Goal: Check status: Check status

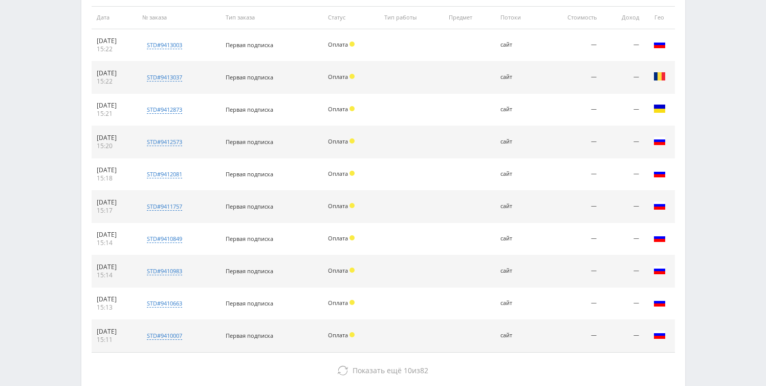
scroll to position [398, 0]
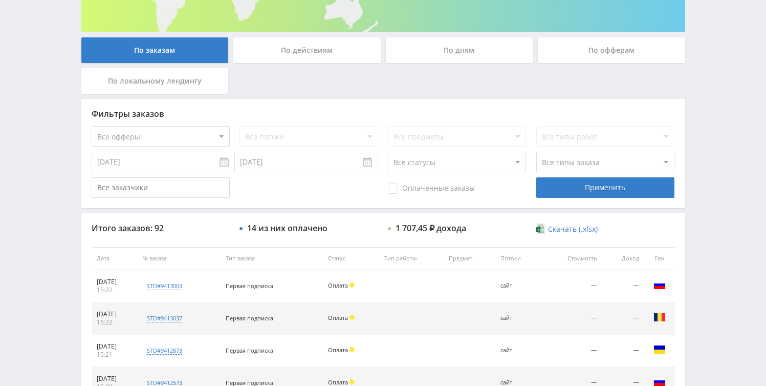
click at [425, 56] on div "По дням" at bounding box center [459, 50] width 147 height 26
click at [0, 0] on input "По дням" at bounding box center [0, 0] width 0 height 0
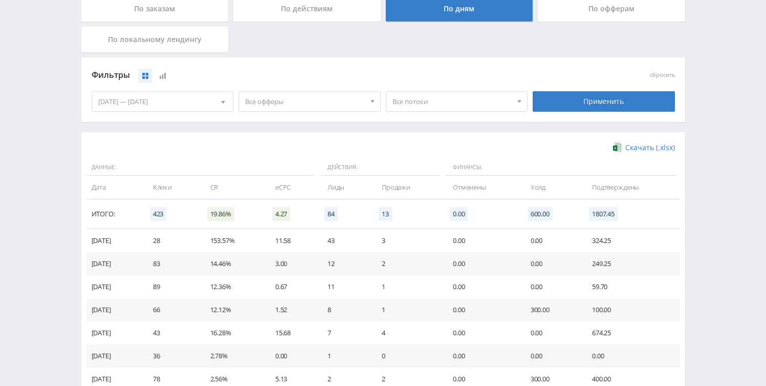
scroll to position [284, 0]
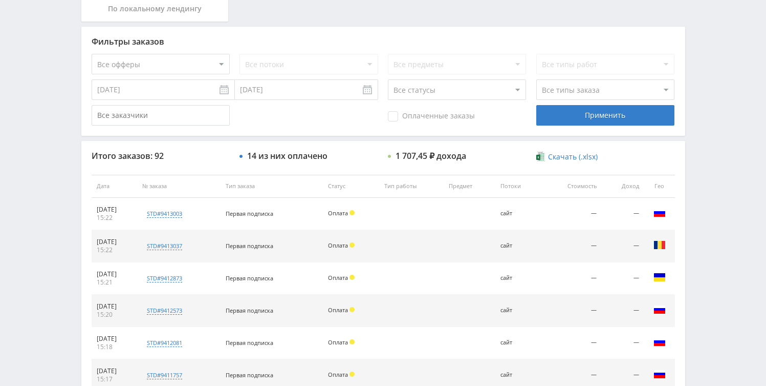
scroll to position [474, 0]
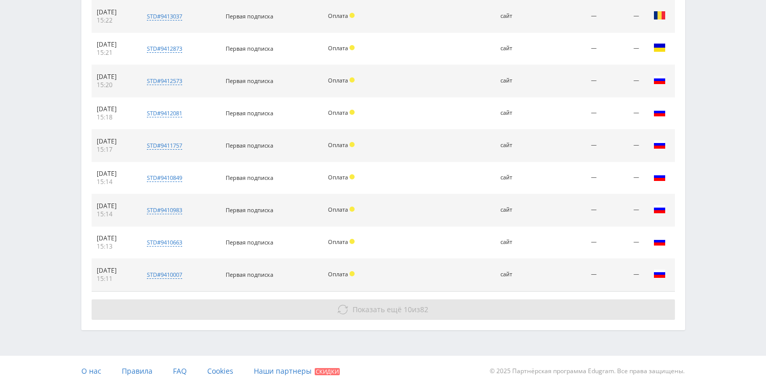
click at [368, 313] on button "Показать ещё 10 из 82" at bounding box center [384, 309] width 584 height 20
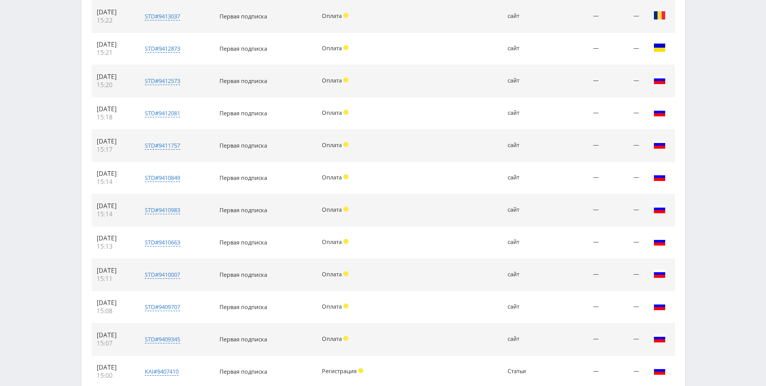
scroll to position [796, 0]
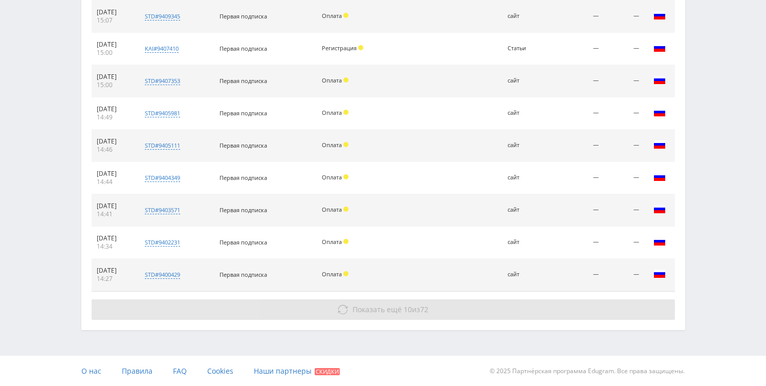
click at [372, 312] on span "Показать ещё" at bounding box center [377, 309] width 49 height 10
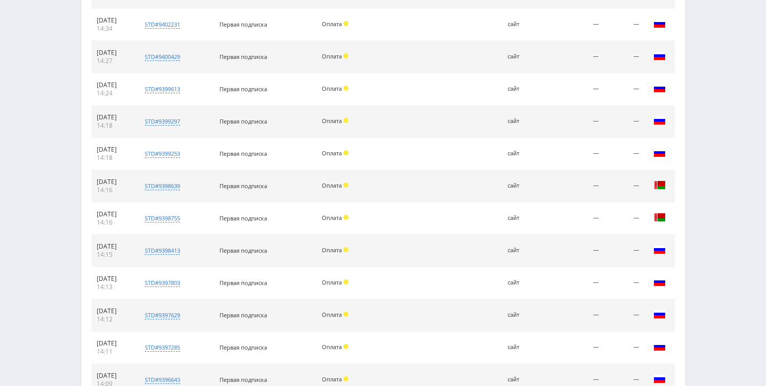
scroll to position [1119, 0]
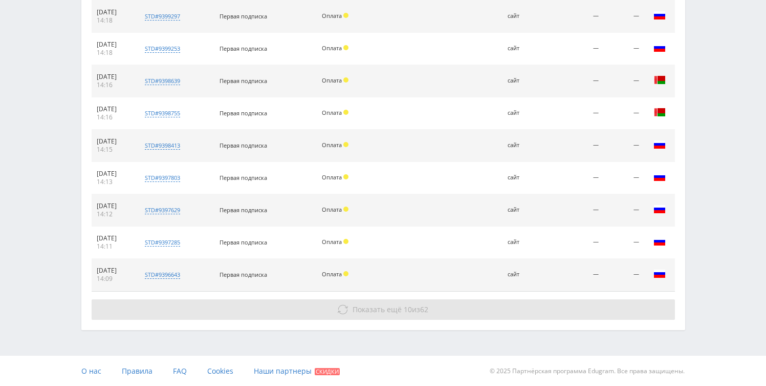
click at [411, 305] on span "Показать ещё 10 из 62" at bounding box center [391, 309] width 76 height 10
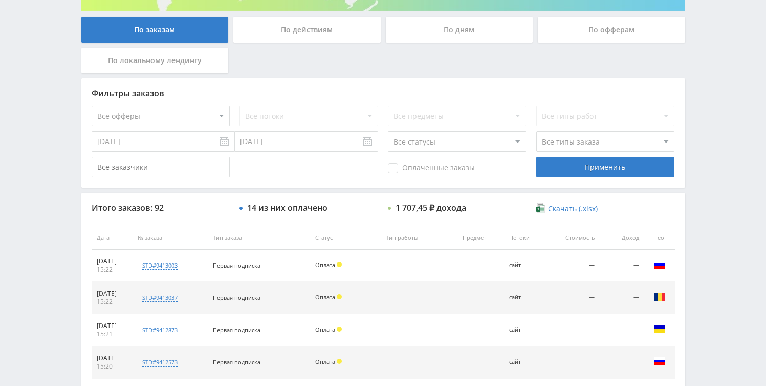
scroll to position [54, 0]
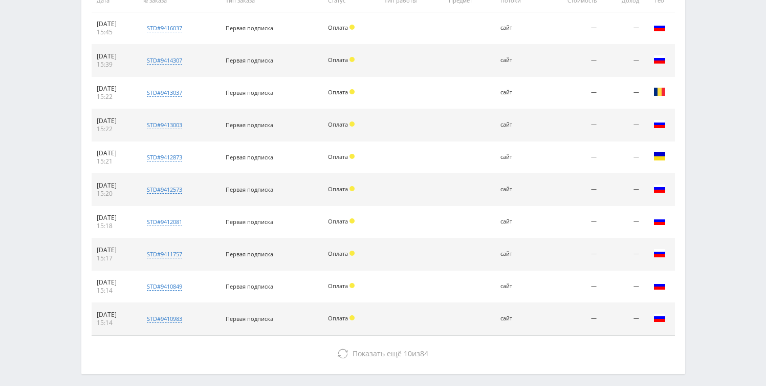
scroll to position [474, 0]
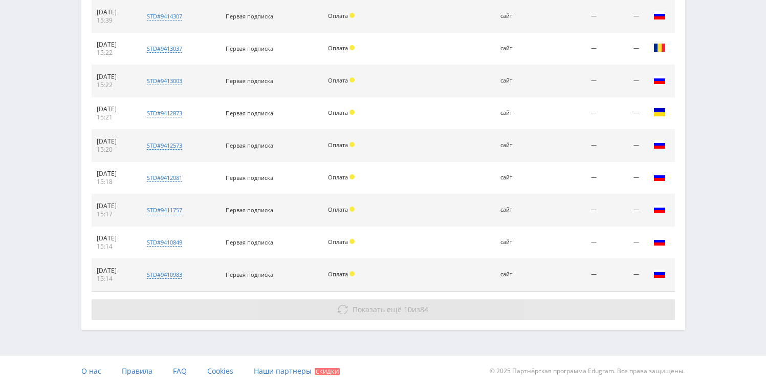
click at [371, 311] on span "Показать ещё" at bounding box center [377, 309] width 49 height 10
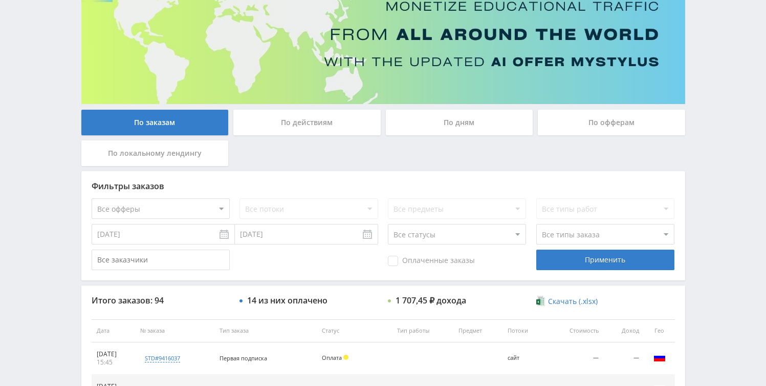
scroll to position [97, 0]
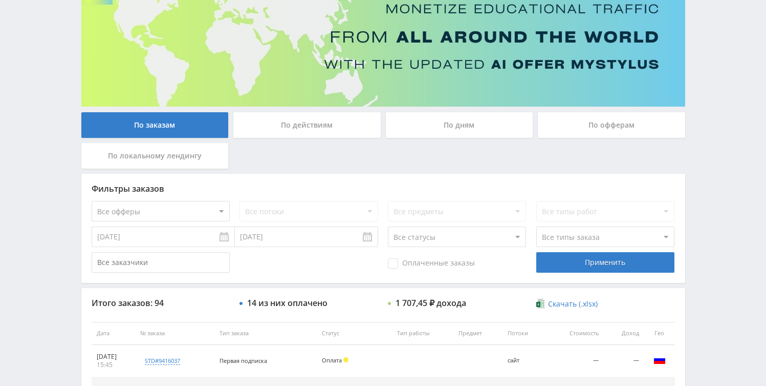
click at [442, 126] on div "По дням" at bounding box center [459, 125] width 147 height 26
click at [0, 0] on input "По дням" at bounding box center [0, 0] width 0 height 0
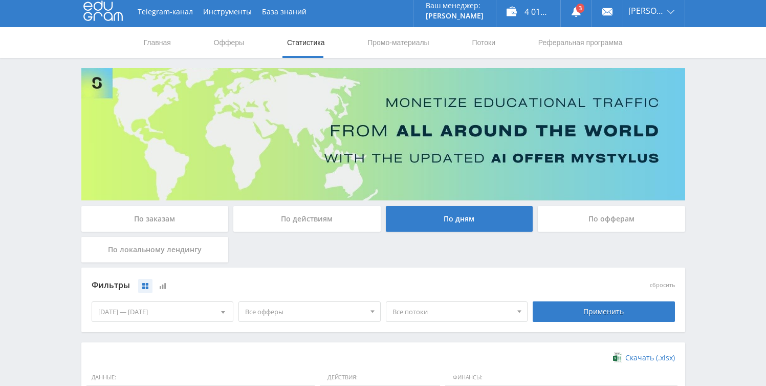
scroll to position [0, 0]
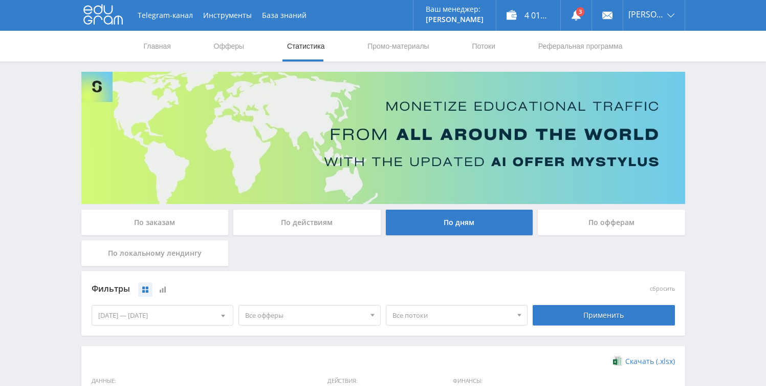
click at [304, 52] on link "Статистика" at bounding box center [306, 46] width 40 height 31
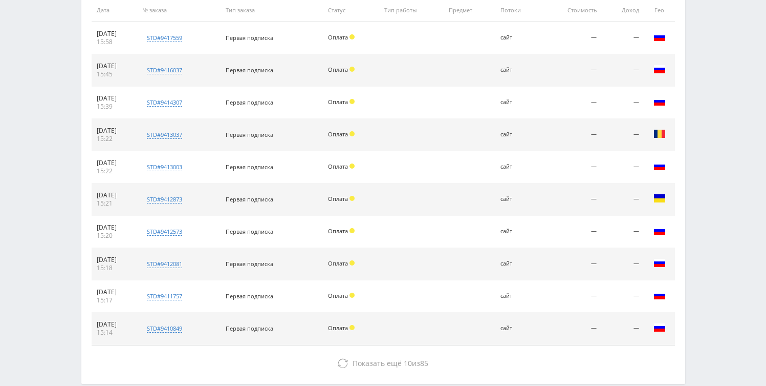
scroll to position [474, 0]
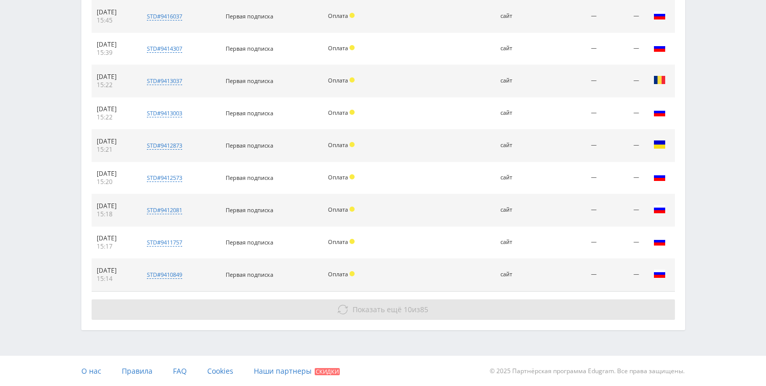
click at [368, 307] on span "Показать ещё" at bounding box center [377, 309] width 49 height 10
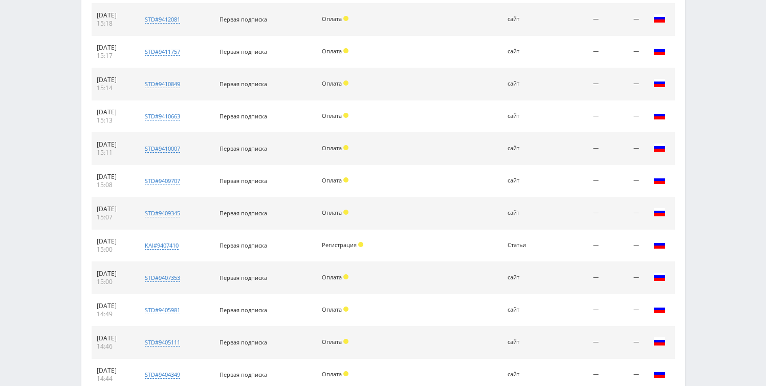
scroll to position [764, 0]
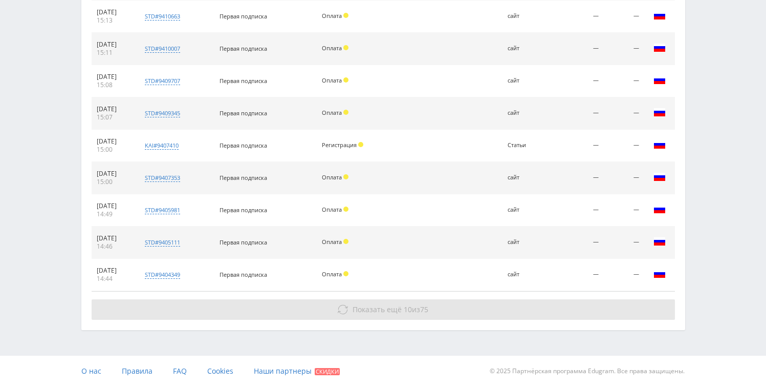
click at [369, 302] on button "Показать ещё 10 из 75" at bounding box center [384, 309] width 584 height 20
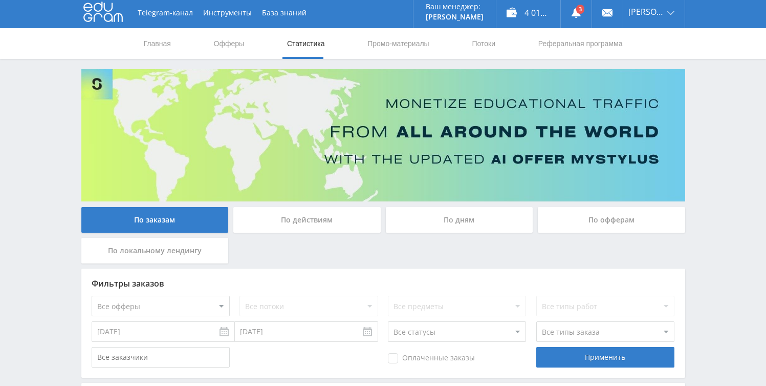
scroll to position [0, 0]
